Goal: Ask a question

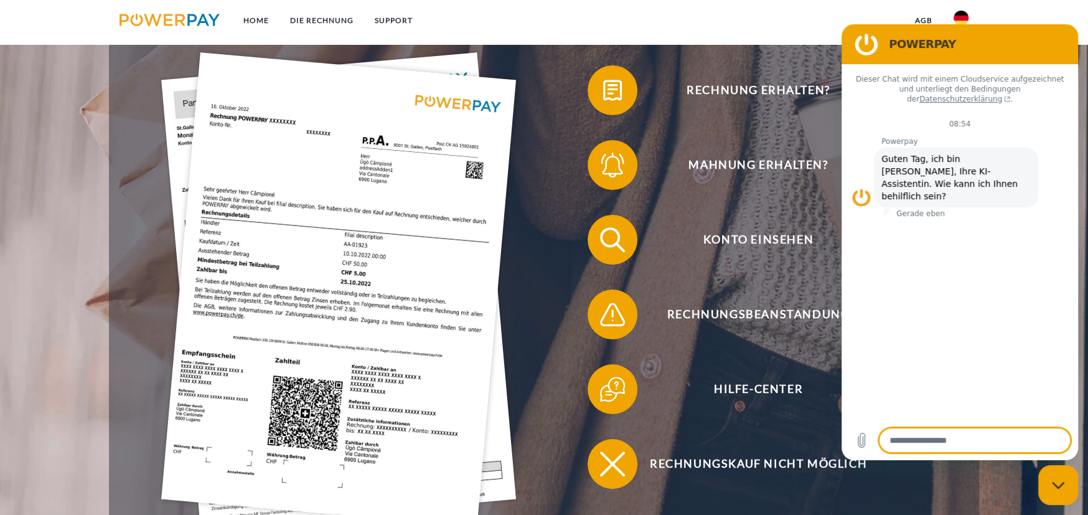
scroll to position [311, 0]
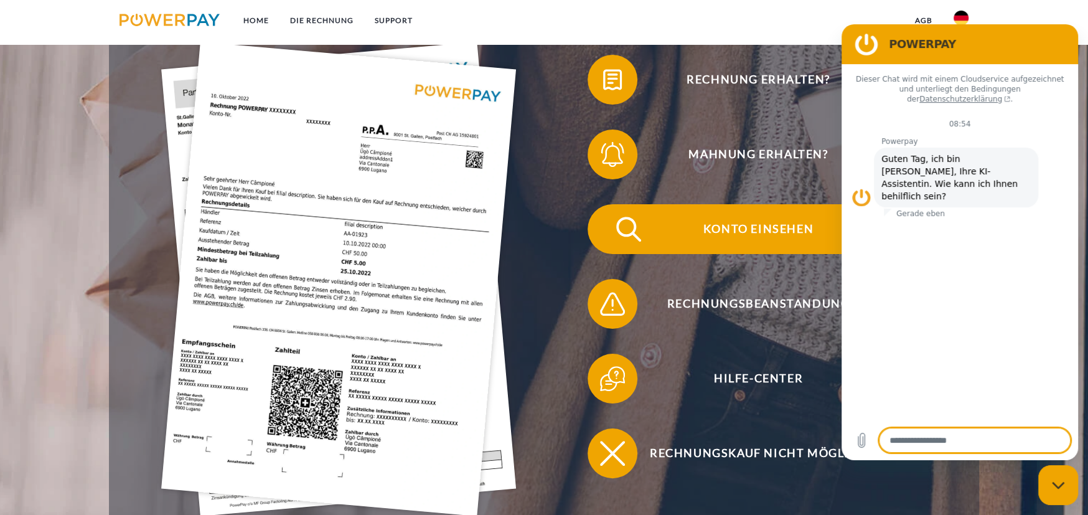
click at [621, 234] on img at bounding box center [628, 229] width 31 height 31
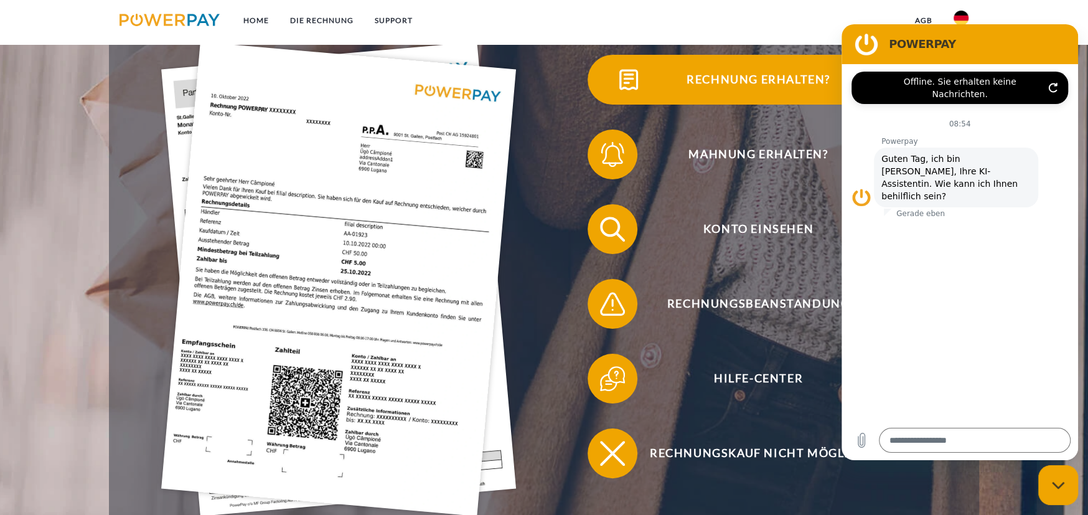
click at [631, 80] on img at bounding box center [628, 79] width 31 height 31
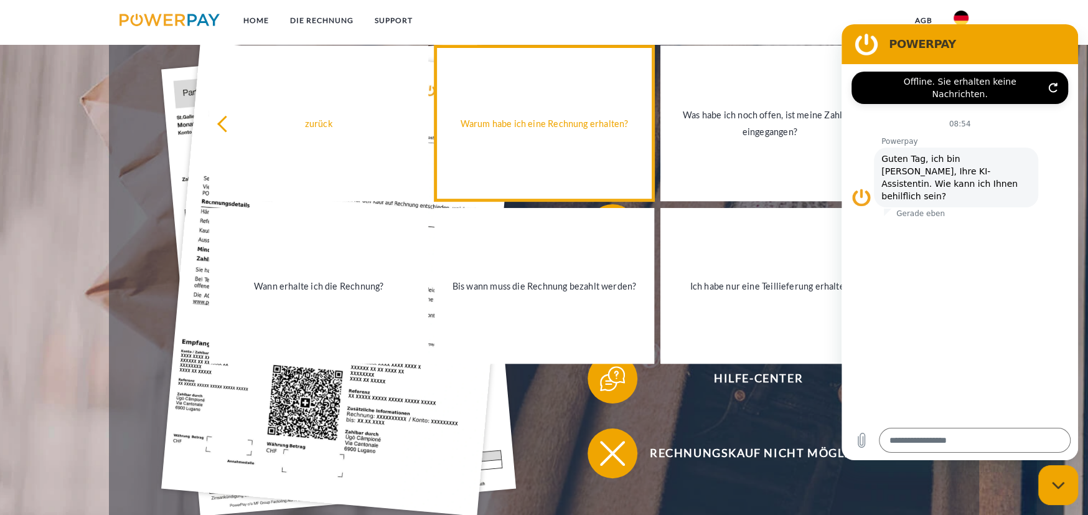
click at [560, 123] on div "Warum habe ich eine Rechnung erhalten?" at bounding box center [544, 123] width 204 height 17
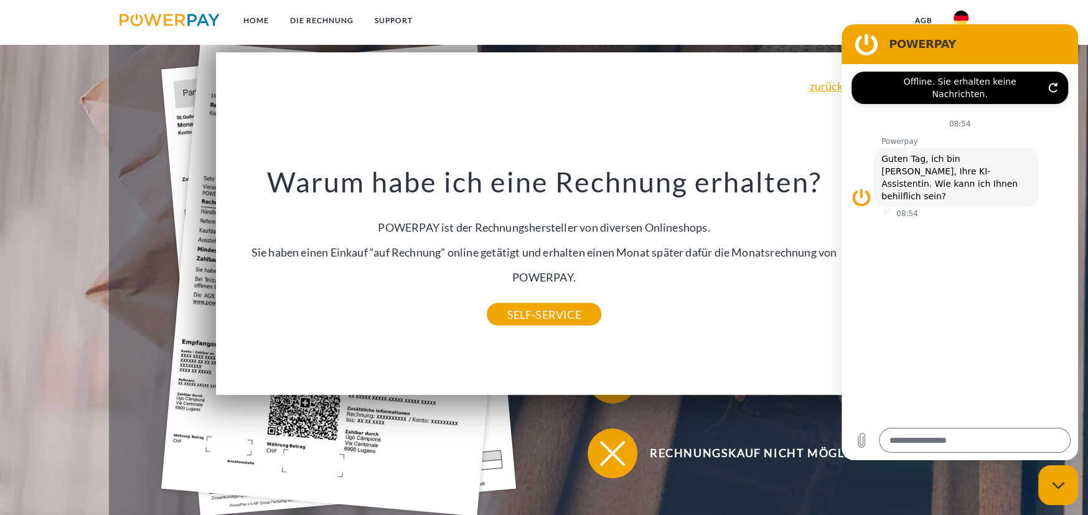
click at [408, 119] on div "zurück Warum habe ich eine Rechnung erhalten? POWERPAY ist der Rechnungsherstel…" at bounding box center [544, 223] width 656 height 342
click at [123, 144] on div "Rechnung erhalten? Mahnung erhalten? Konto einsehen" at bounding box center [544, 266] width 870 height 498
click at [261, 17] on link "Home" at bounding box center [256, 20] width 47 height 22
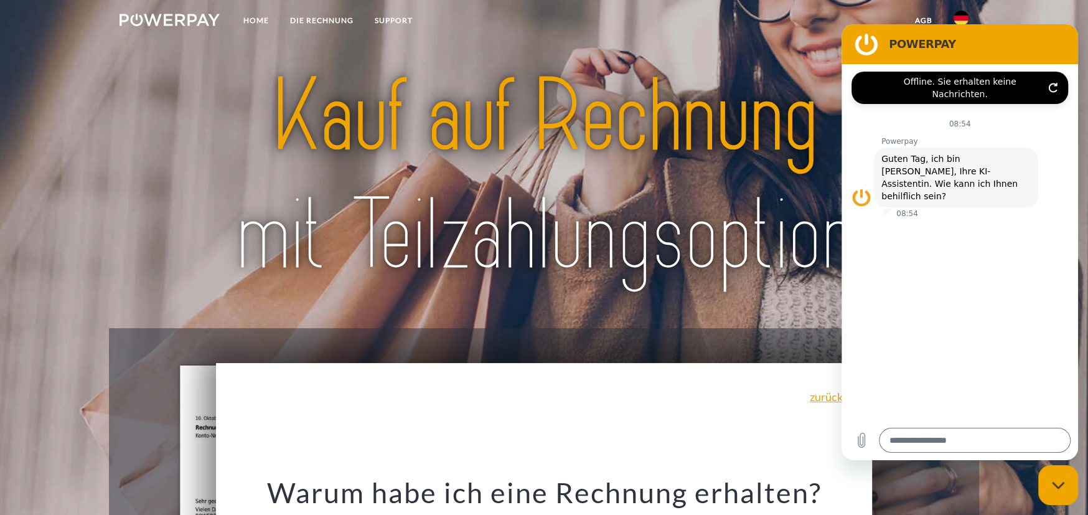
click at [1067, 485] on div "Messaging-Fenster schließen" at bounding box center [1058, 484] width 37 height 37
type textarea "*"
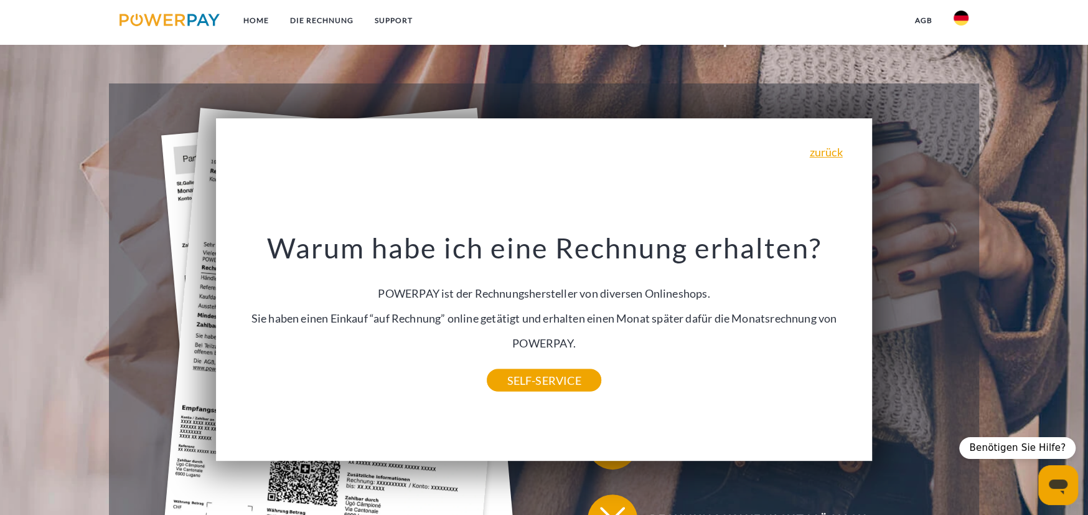
scroll to position [311, 0]
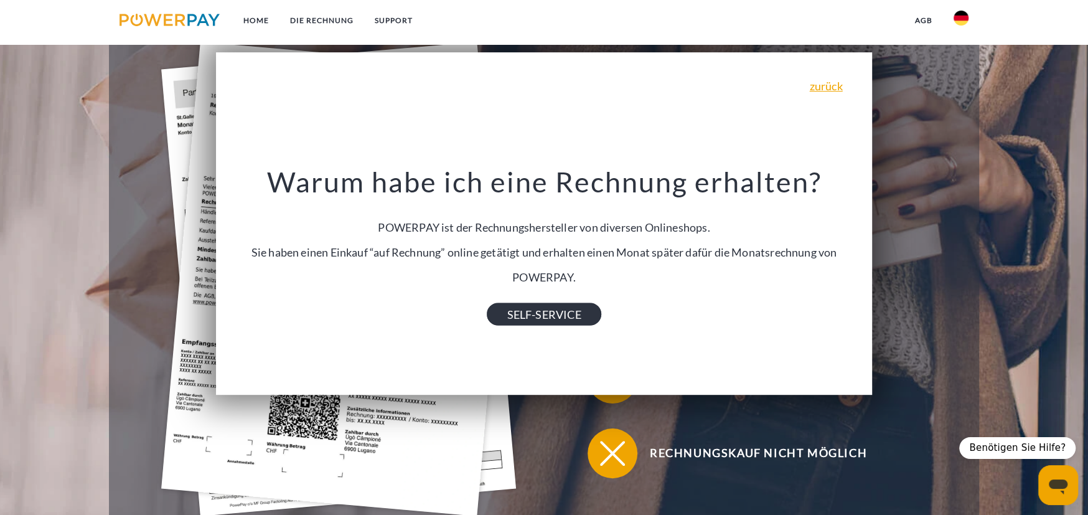
click at [553, 309] on link "SELF-SERVICE" at bounding box center [544, 314] width 114 height 22
click at [834, 88] on link "zurück" at bounding box center [826, 85] width 33 height 11
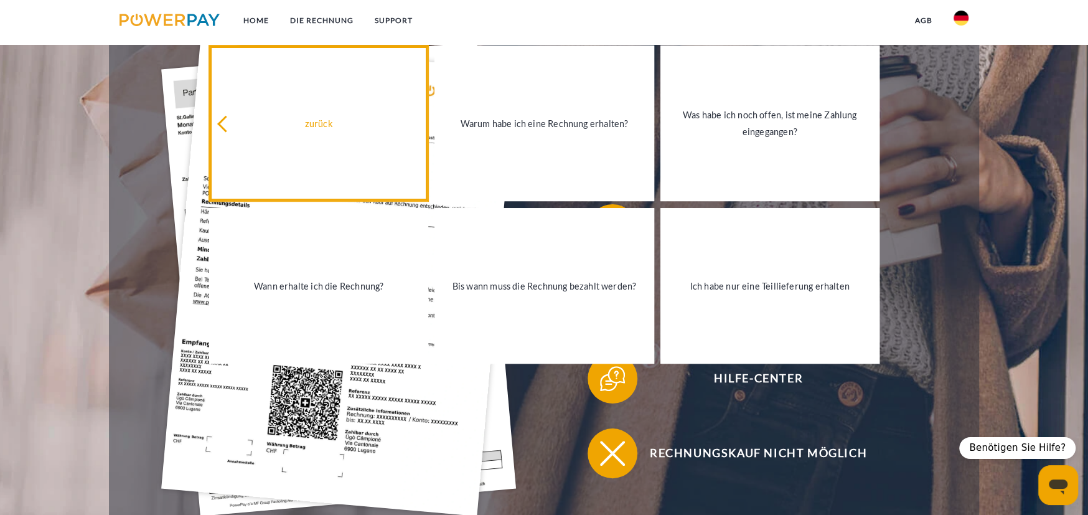
click at [318, 126] on div "zurück" at bounding box center [319, 123] width 204 height 17
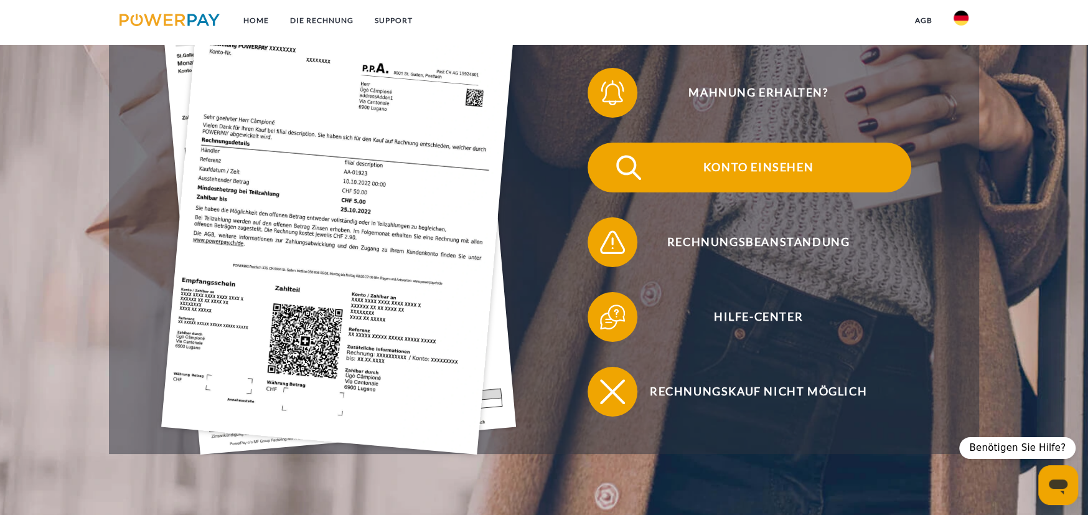
scroll to position [374, 0]
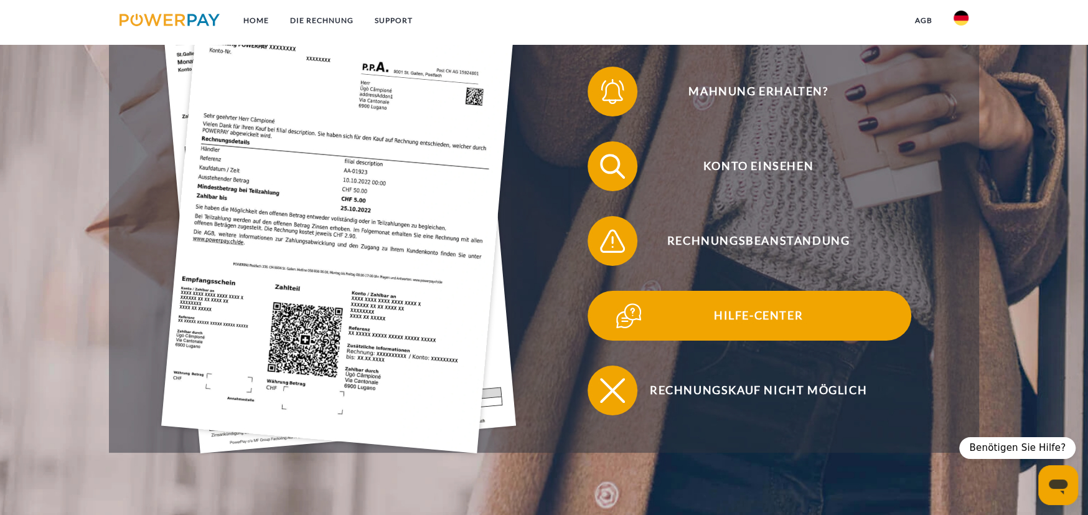
click at [631, 317] on img at bounding box center [628, 315] width 31 height 31
